Goal: Information Seeking & Learning: Learn about a topic

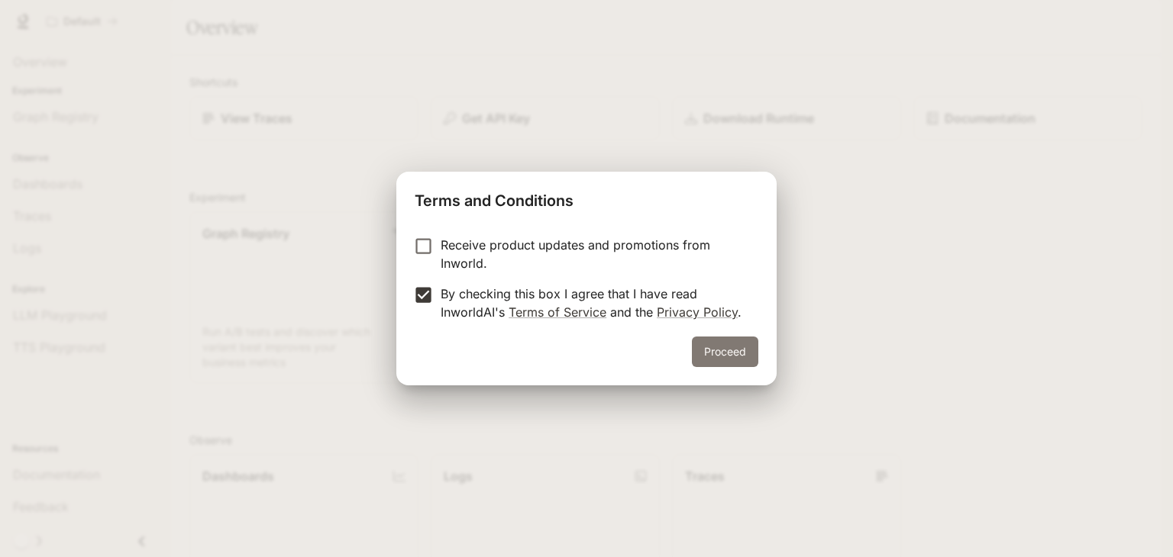
click at [718, 351] on button "Proceed" at bounding box center [725, 352] width 66 height 31
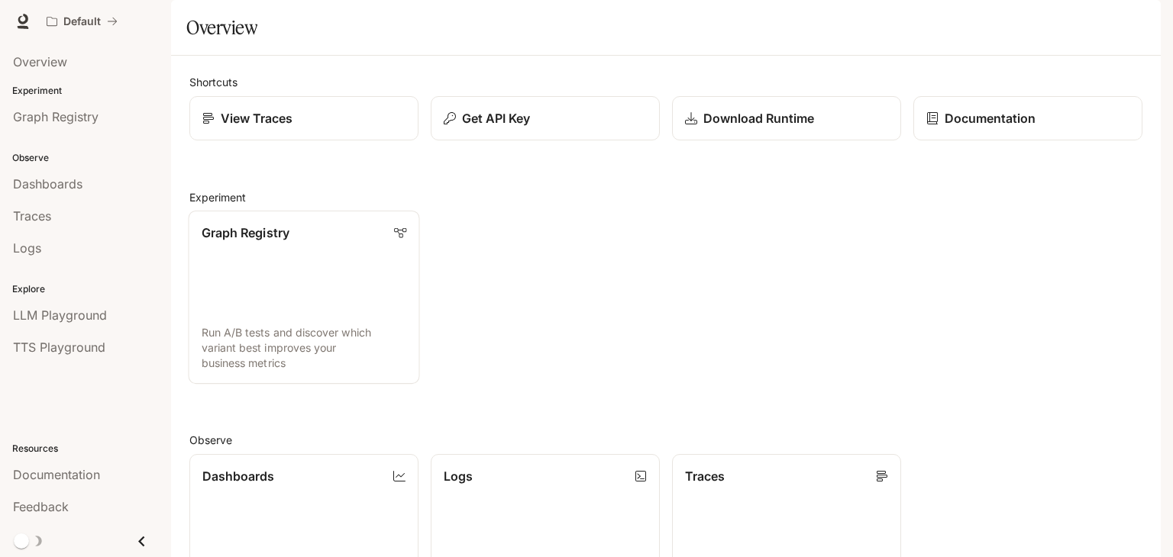
scroll to position [50, 0]
click at [341, 279] on link "Graph Registry Run A/B tests and discover which variant best improves your busi…" at bounding box center [304, 297] width 231 height 173
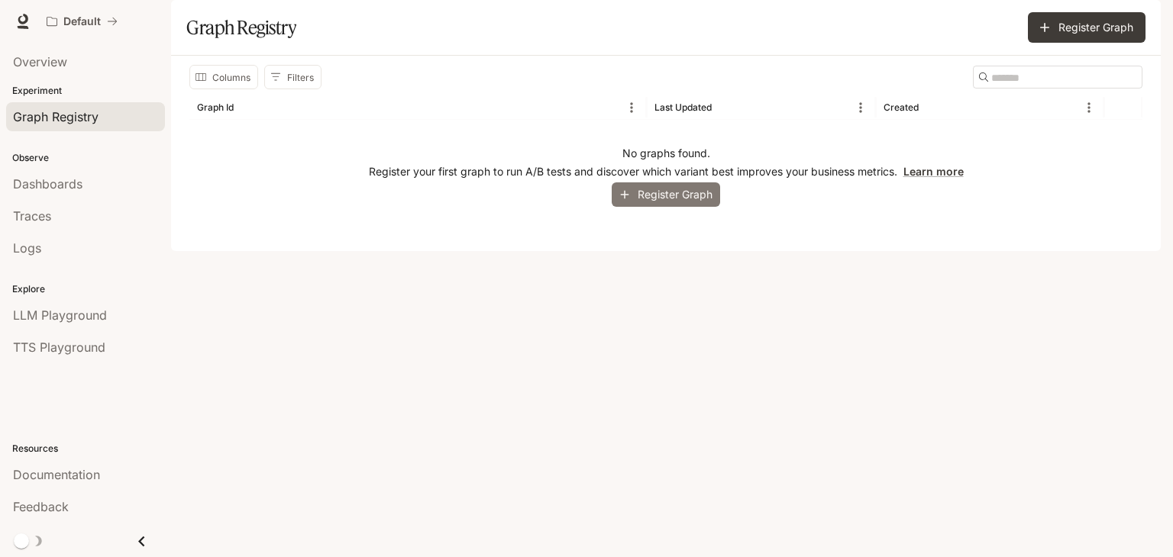
click at [679, 208] on button "Register Graph" at bounding box center [666, 195] width 108 height 25
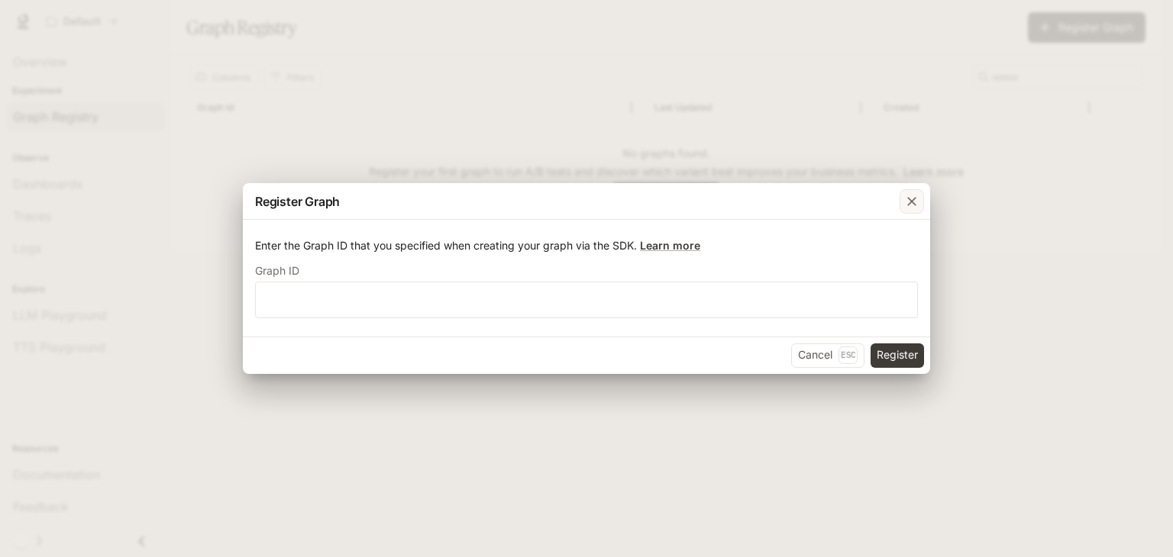
click at [909, 203] on icon "button" at bounding box center [911, 201] width 15 height 15
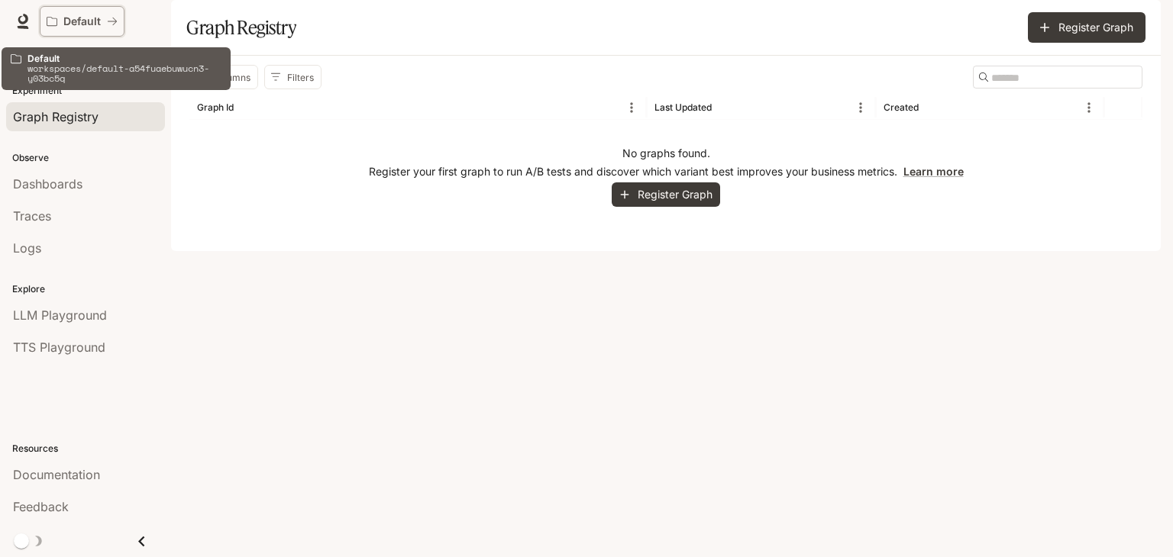
click at [87, 18] on p "Default" at bounding box center [81, 21] width 37 height 13
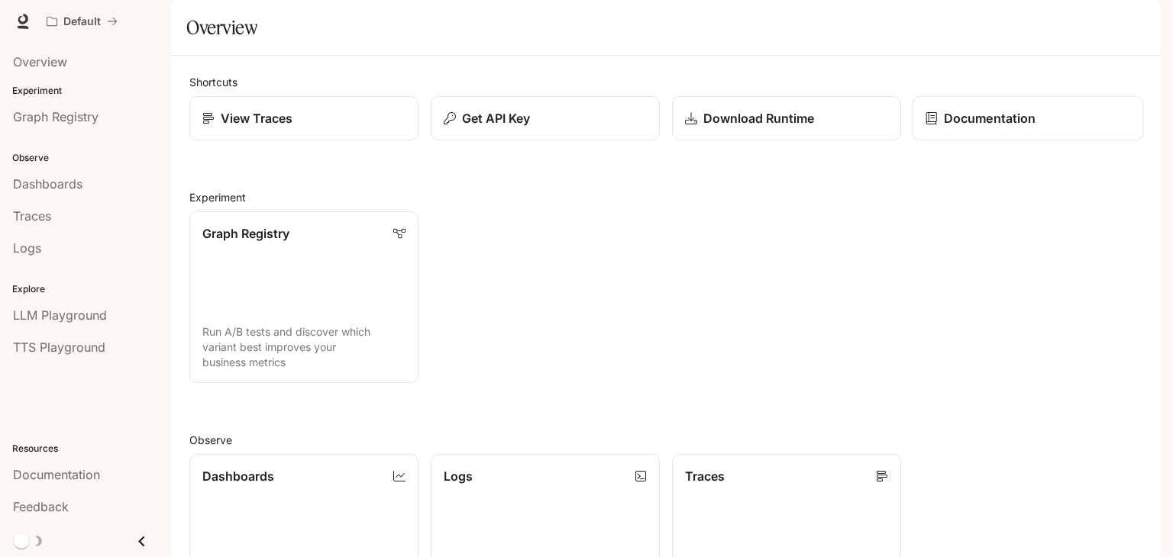
click at [969, 141] on link "Documentation" at bounding box center [1028, 118] width 231 height 45
